Goal: Transaction & Acquisition: Subscribe to service/newsletter

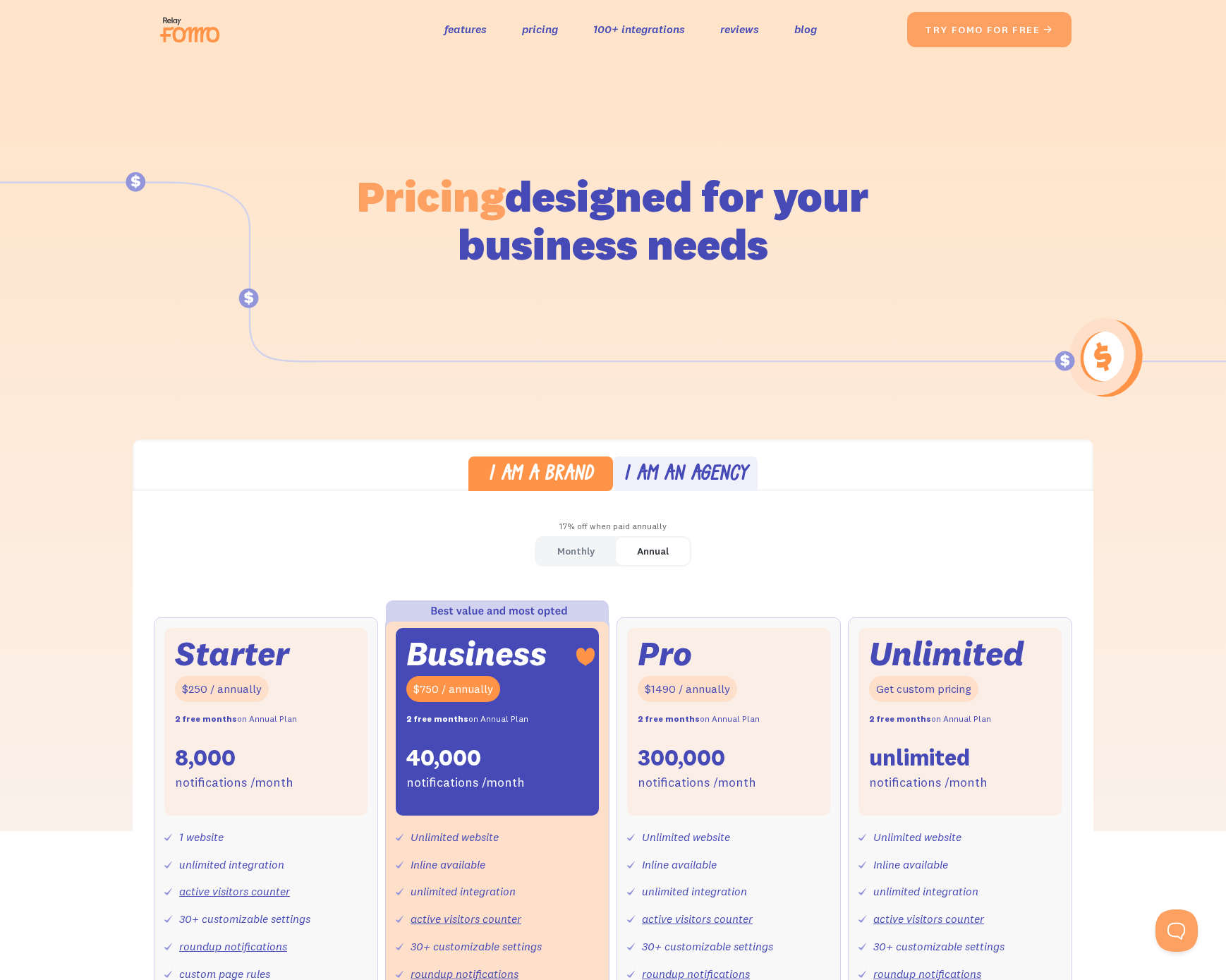
click at [741, 187] on h1 "Pricing designed for your business needs" at bounding box center [612, 220] width 513 height 96
drag, startPoint x: 420, startPoint y: 194, endPoint x: 864, endPoint y: 218, distance: 444.6
click at [852, 215] on h1 "Pricing designed for your business needs" at bounding box center [612, 220] width 513 height 96
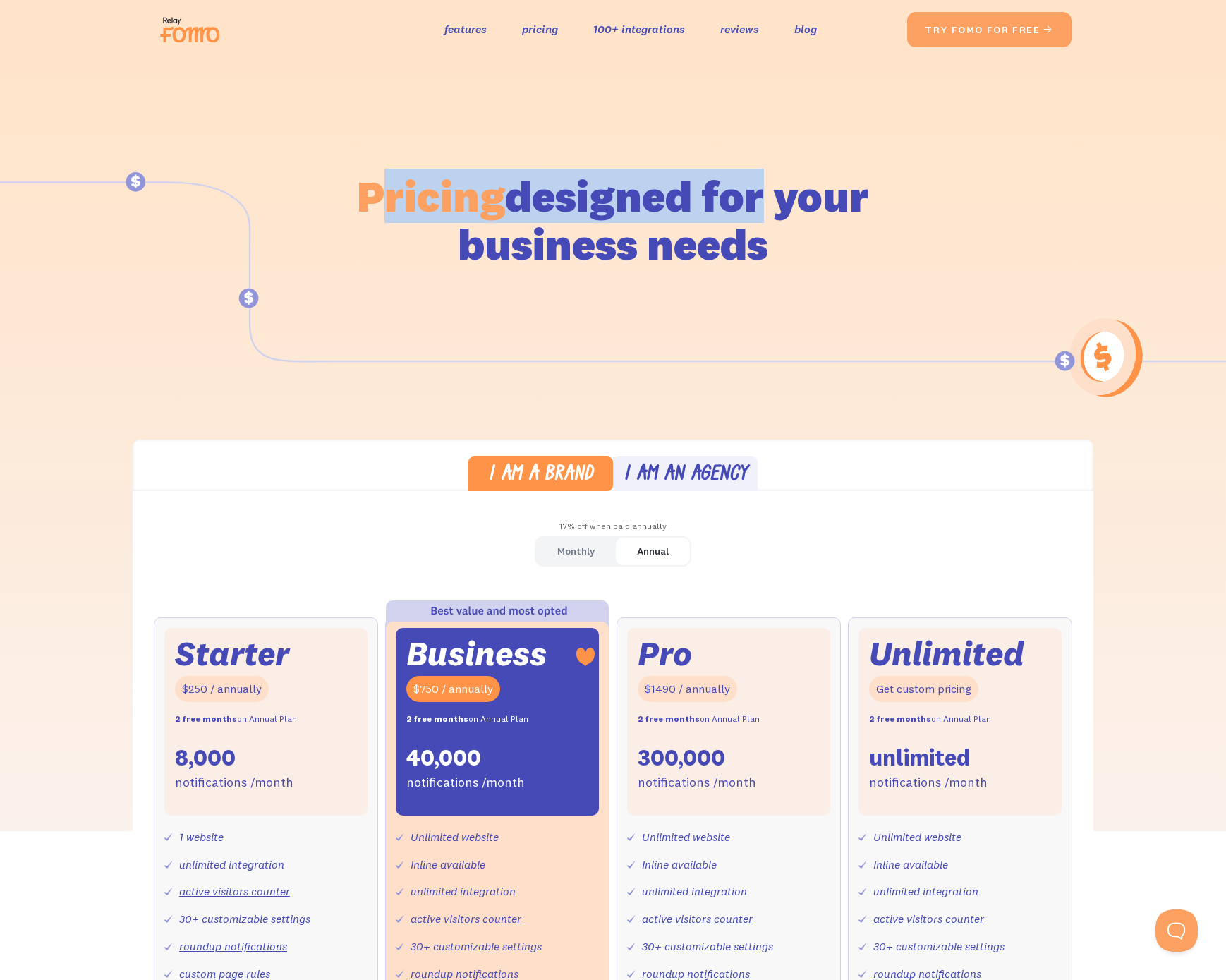
click at [868, 219] on h1 "Pricing designed for your business needs" at bounding box center [612, 220] width 513 height 96
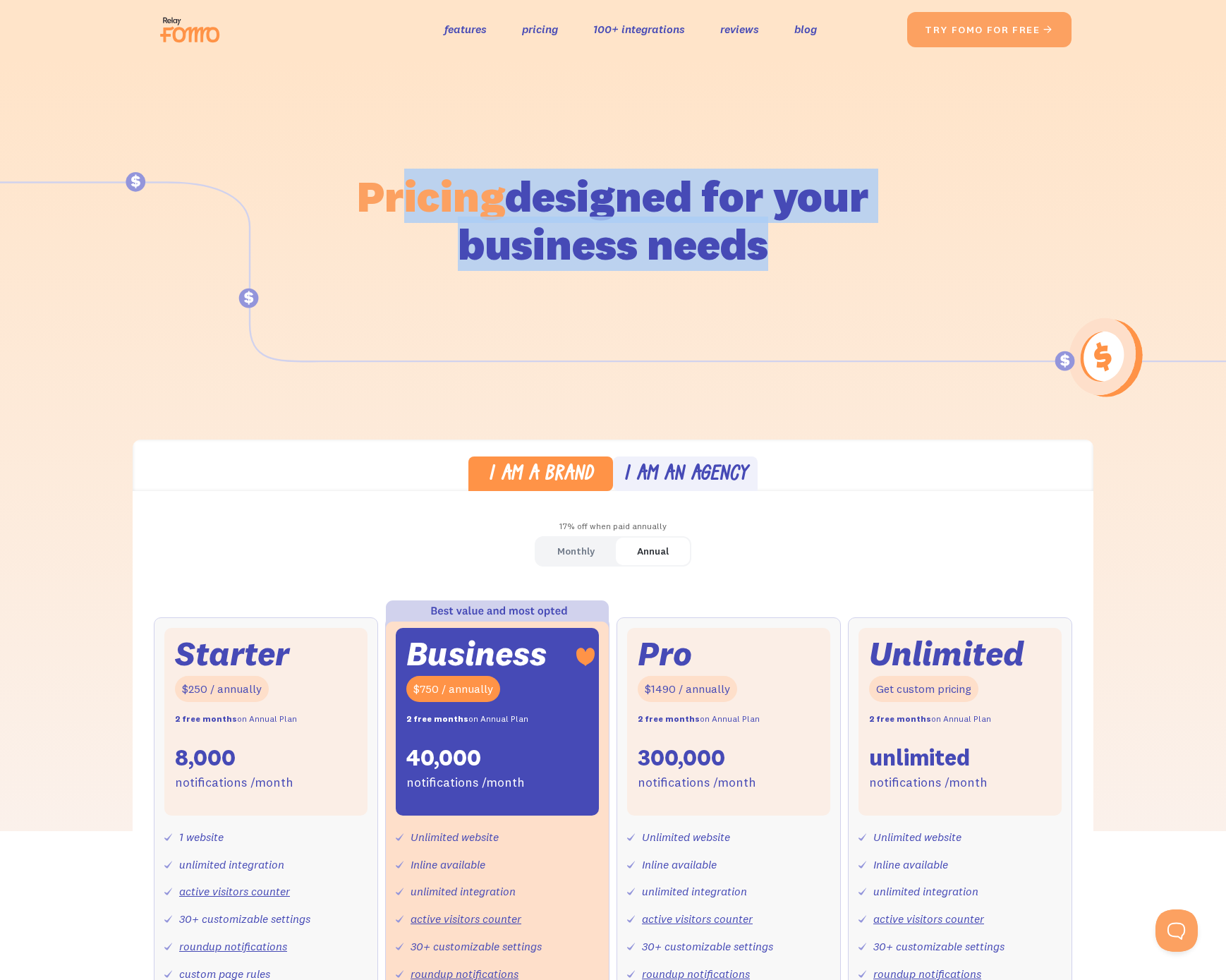
drag, startPoint x: 793, startPoint y: 240, endPoint x: 374, endPoint y: 183, distance: 422.9
click at [393, 183] on div "Pricing designed for your business needs" at bounding box center [612, 200] width 804 height 282
click at [369, 183] on h1 "Pricing designed for your business needs" at bounding box center [612, 220] width 513 height 96
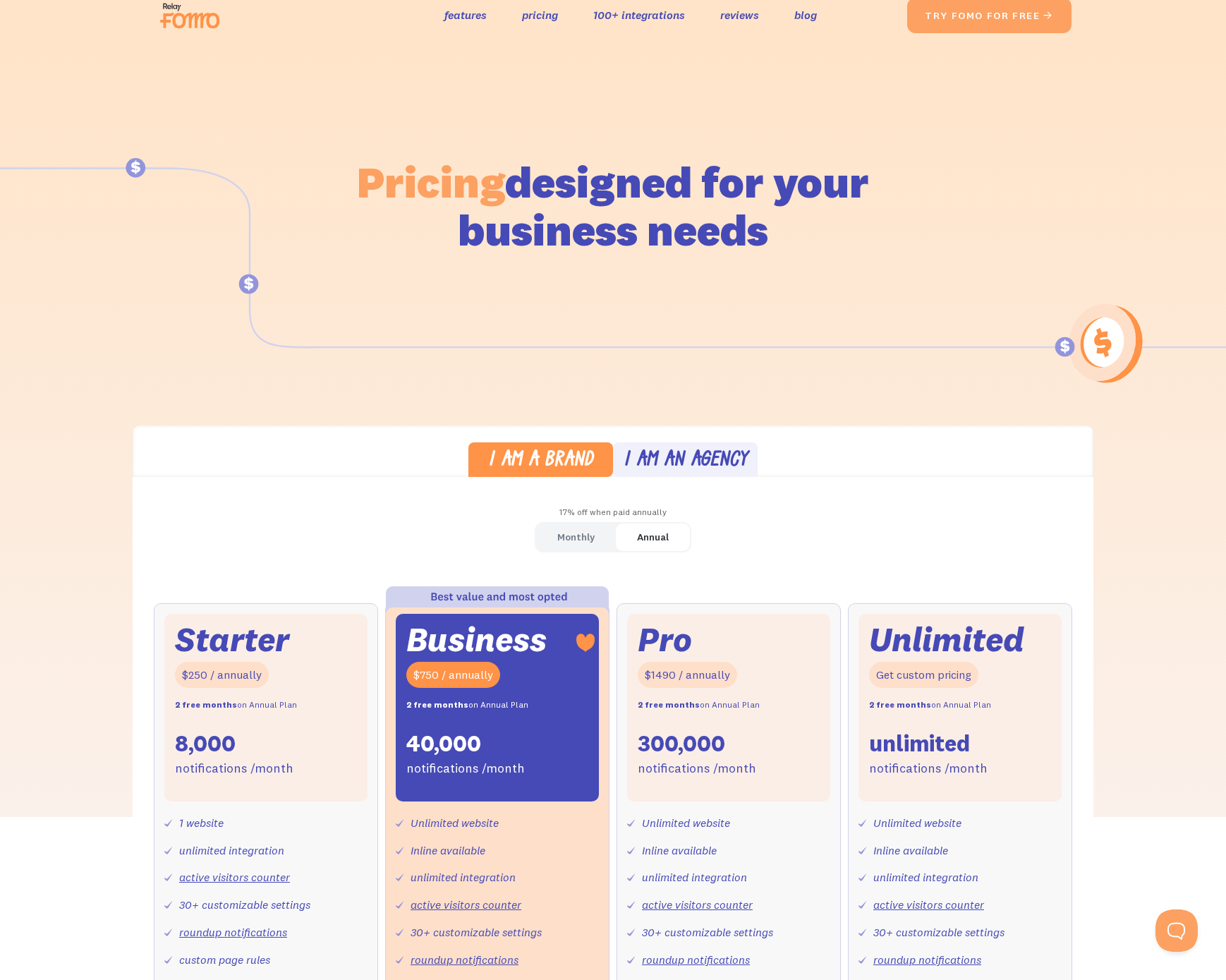
scroll to position [15, 0]
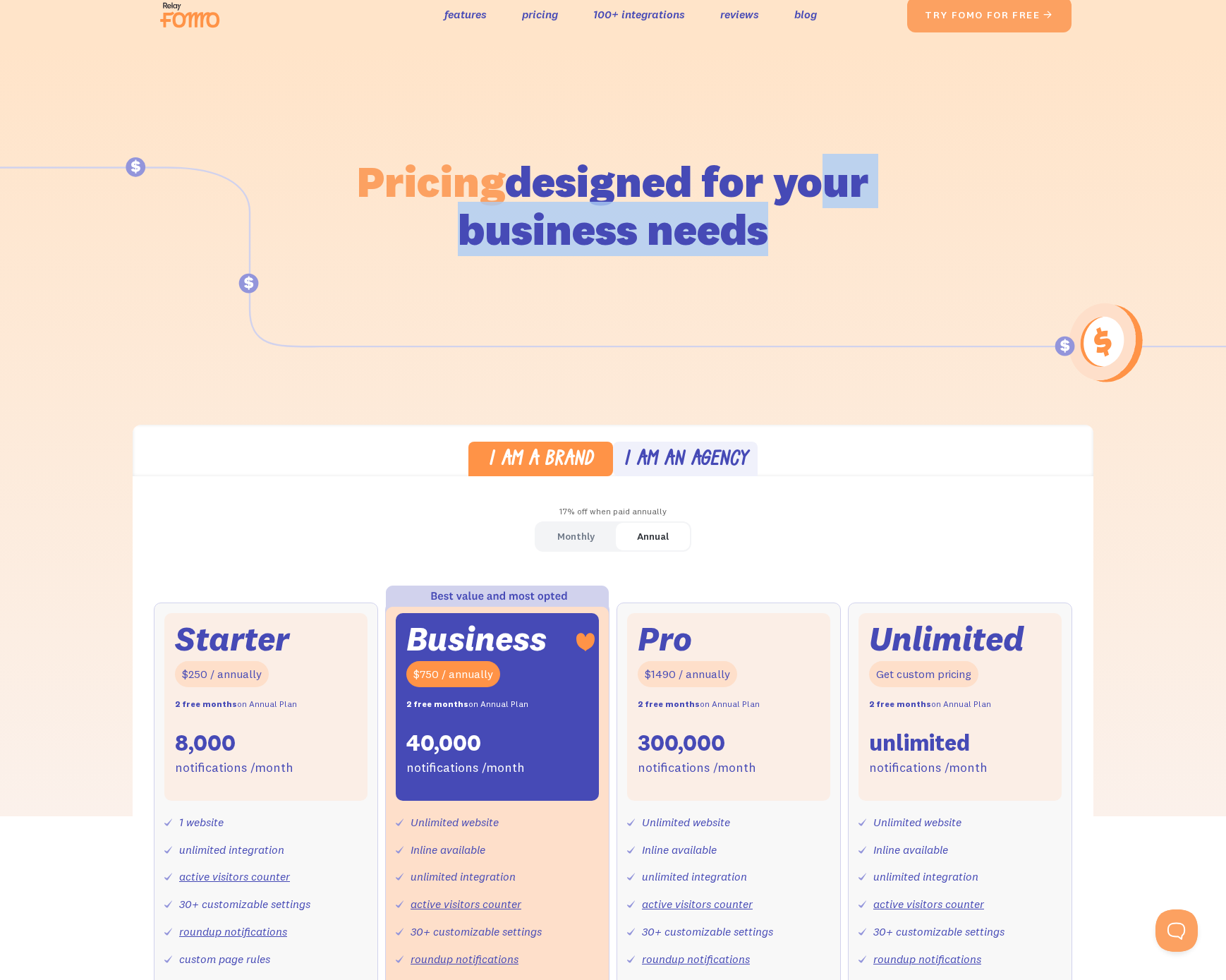
drag, startPoint x: 503, startPoint y: 223, endPoint x: 869, endPoint y: 258, distance: 367.7
click at [818, 253] on h1 "Pricing designed for your business needs" at bounding box center [612, 205] width 513 height 96
click at [872, 258] on div "Pricing designed for your business needs" at bounding box center [612, 185] width 804 height 282
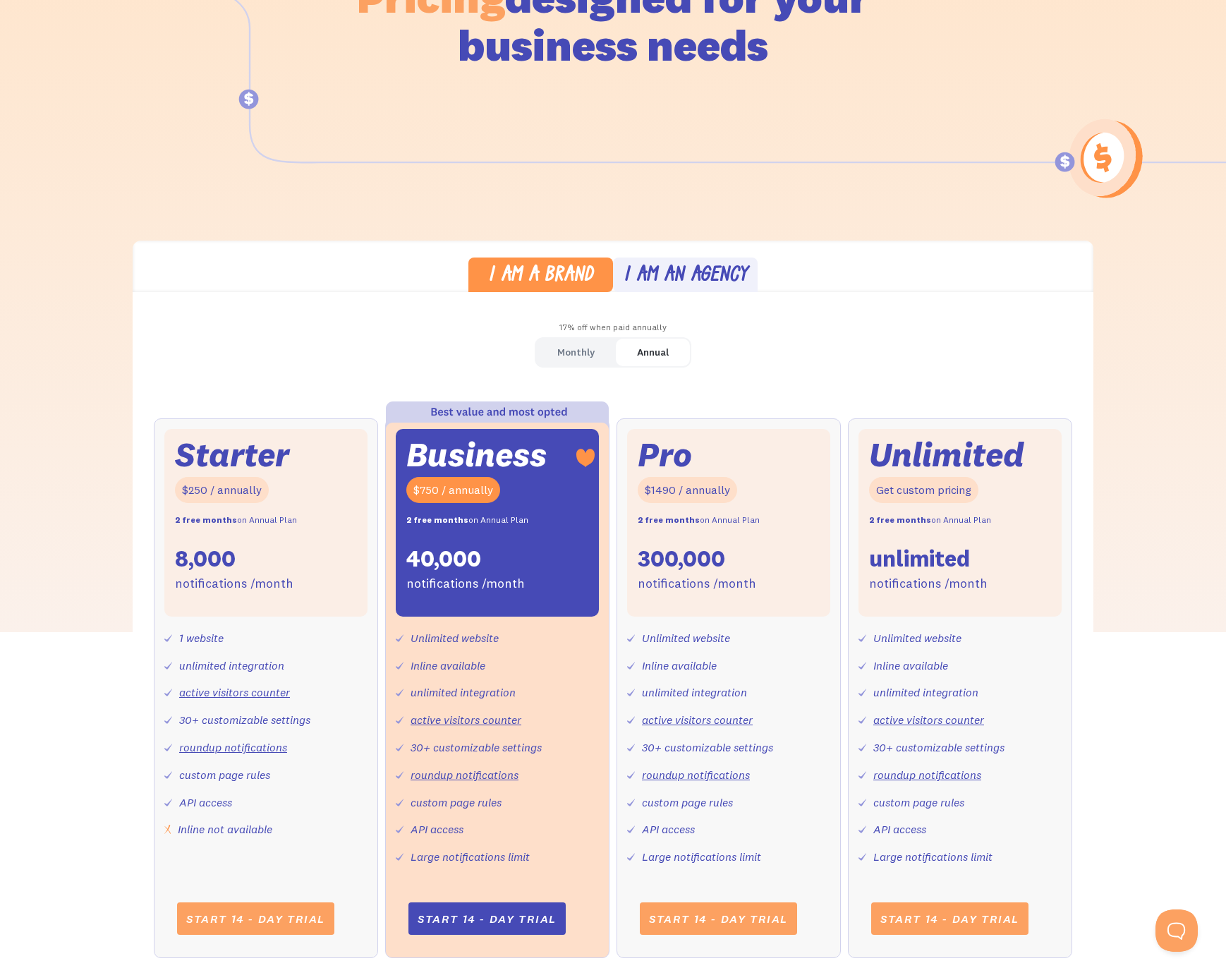
scroll to position [251, 0]
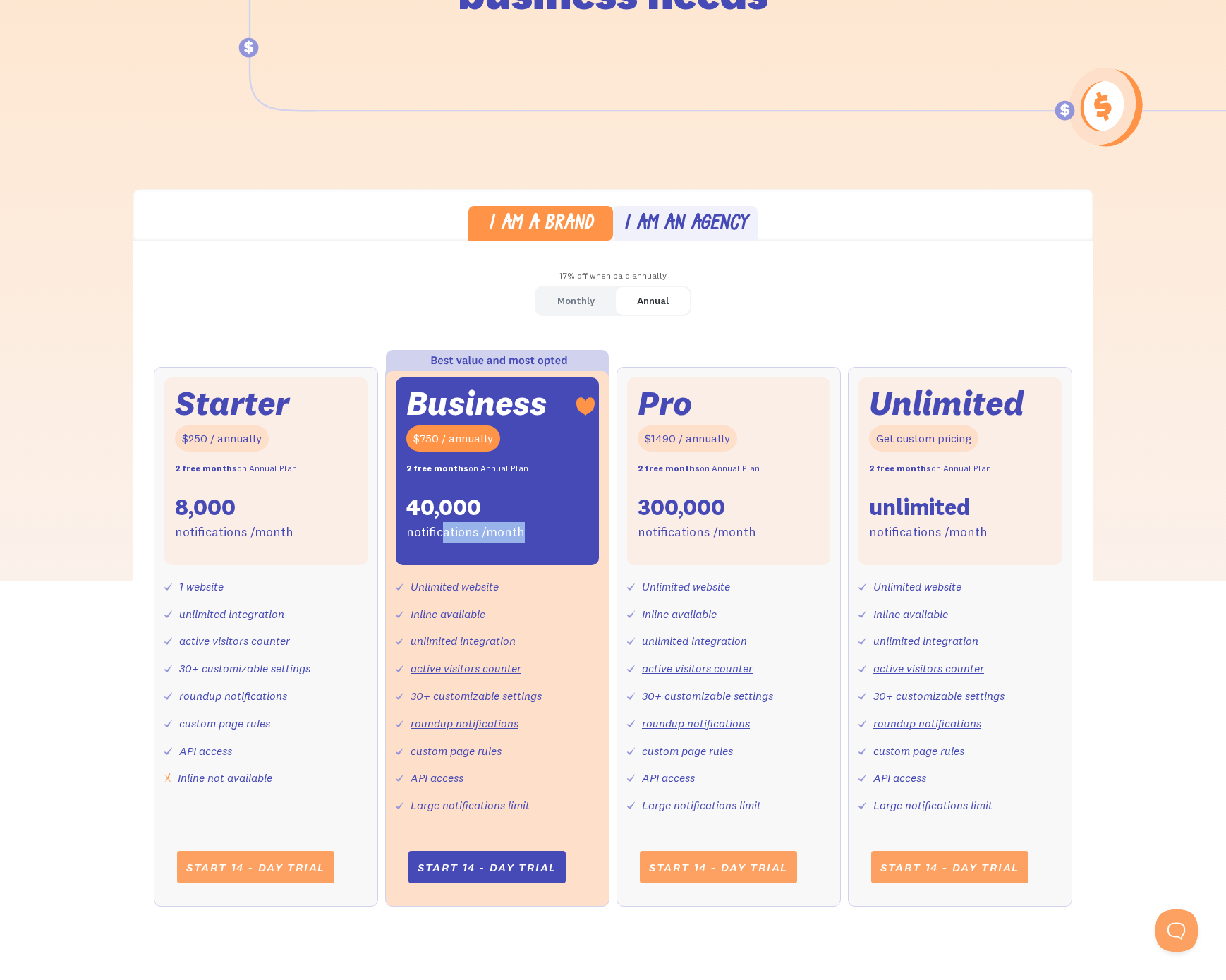
drag, startPoint x: 502, startPoint y: 533, endPoint x: 576, endPoint y: 536, distance: 74.1
click at [576, 536] on div "Business $750 / annually 2 free months on Annual Plan 40,000 notifications /mon…" at bounding box center [497, 470] width 203 height 187
drag, startPoint x: 575, startPoint y: 536, endPoint x: 566, endPoint y: 518, distance: 20.1
click at [575, 535] on div "Business $750 / annually 2 free months on Annual Plan 40,000 notifications /mon…" at bounding box center [497, 470] width 203 height 187
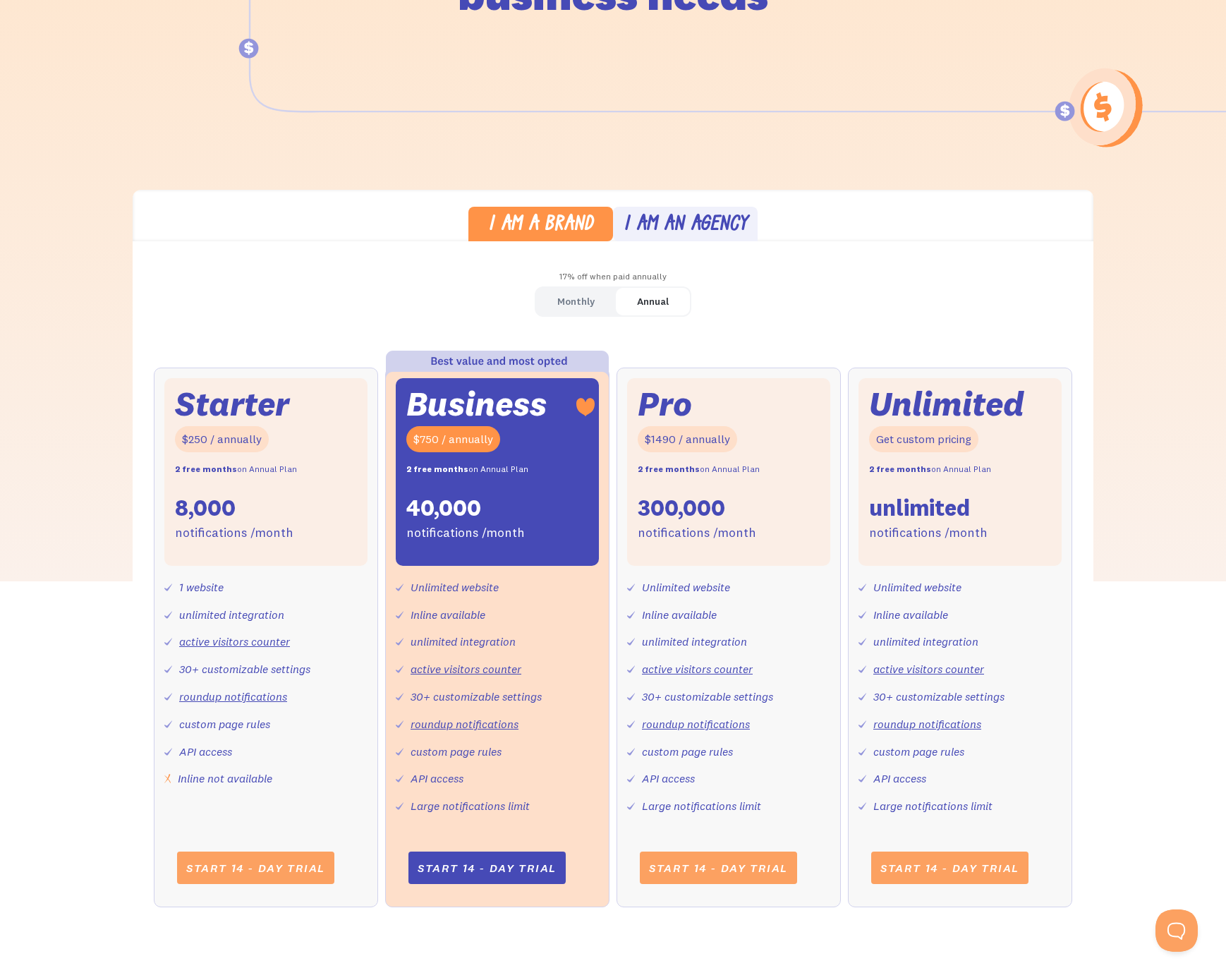
click at [379, 283] on div "17% off when paid annually" at bounding box center [612, 277] width 960 height 20
click at [676, 219] on div "I am an agency" at bounding box center [685, 225] width 124 height 20
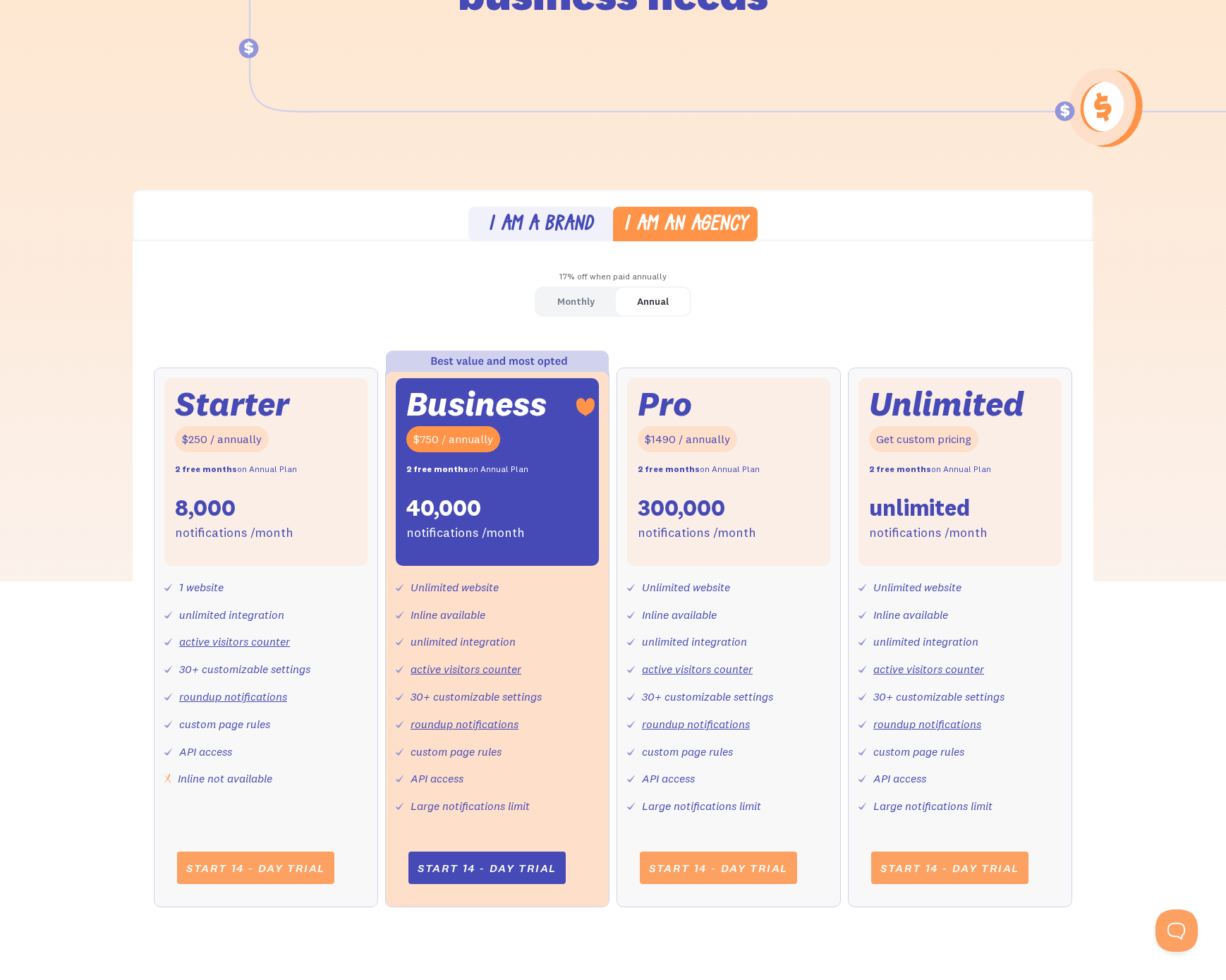
click at [568, 223] on div "I am a brand" at bounding box center [540, 225] width 105 height 20
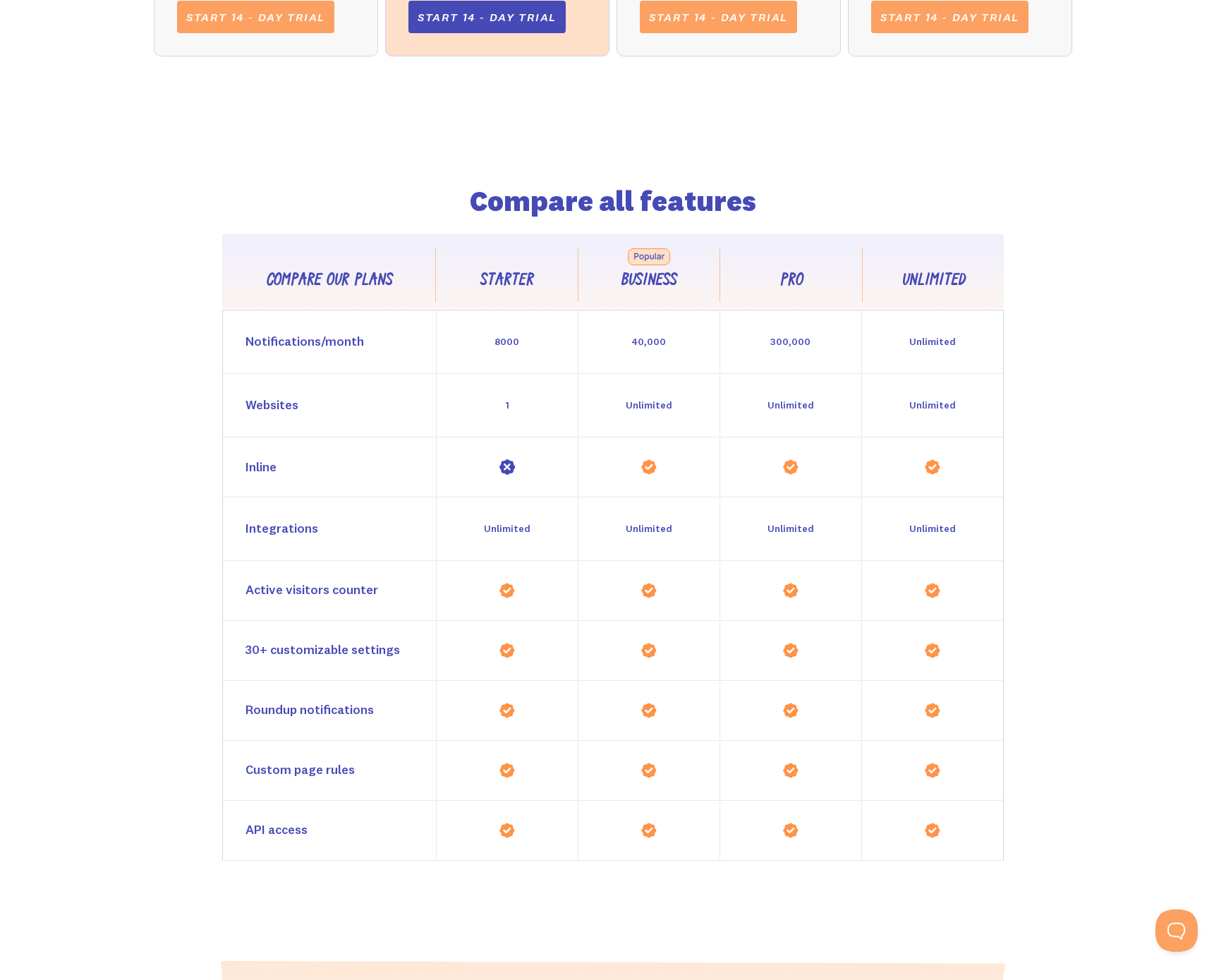
scroll to position [0, 0]
